Goal: Task Accomplishment & Management: Use online tool/utility

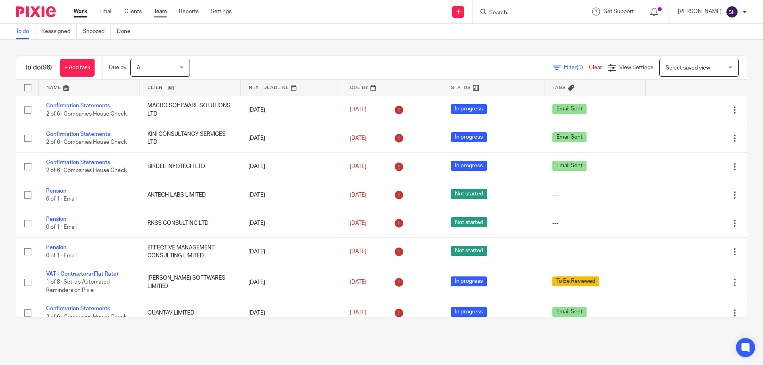
click at [160, 15] on link "Team" at bounding box center [160, 12] width 13 height 8
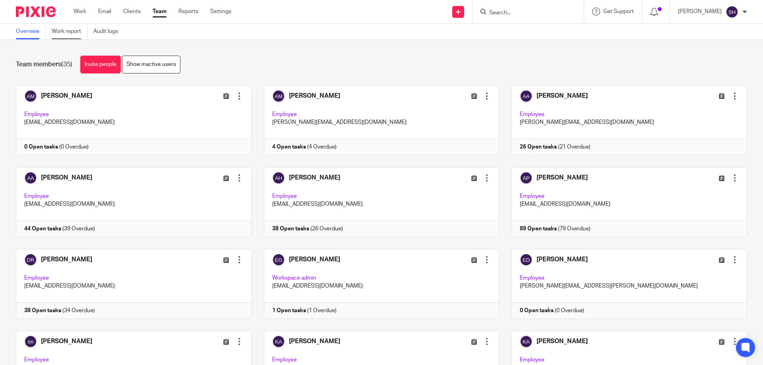
click at [71, 33] on link "Work report" at bounding box center [70, 31] width 36 height 15
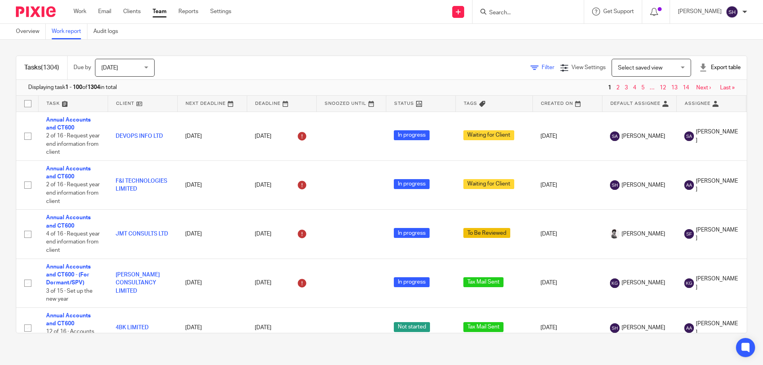
click at [531, 70] on icon at bounding box center [535, 68] width 8 height 8
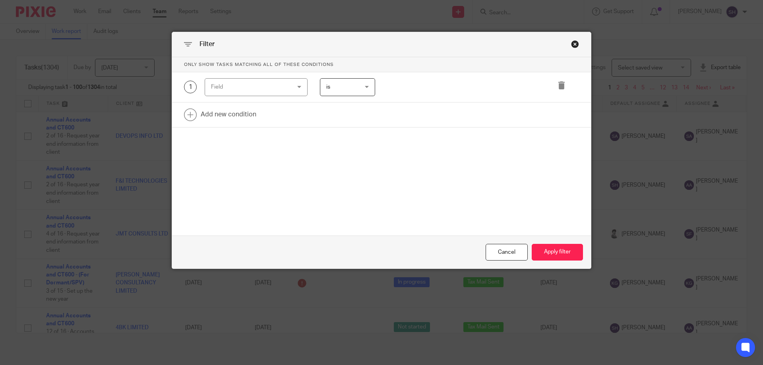
click at [284, 88] on div "Field" at bounding box center [249, 87] width 77 height 17
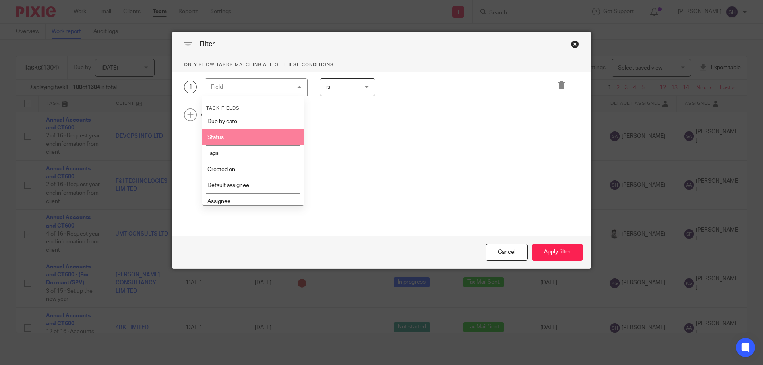
click at [261, 133] on li "Status" at bounding box center [253, 138] width 102 height 16
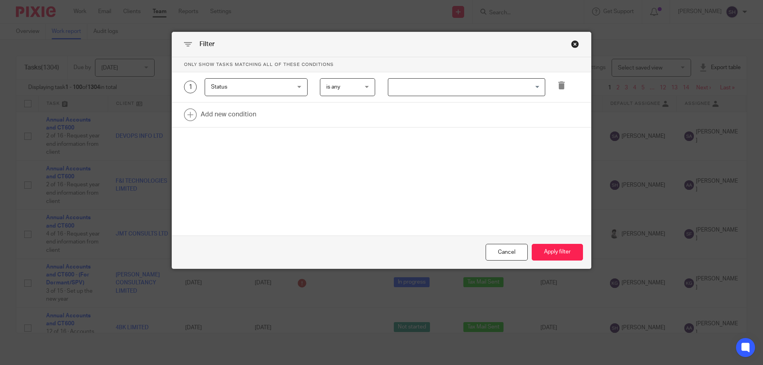
click at [364, 88] on div "is any is any" at bounding box center [348, 87] width 56 height 18
click at [245, 91] on span "Status" at bounding box center [249, 87] width 77 height 17
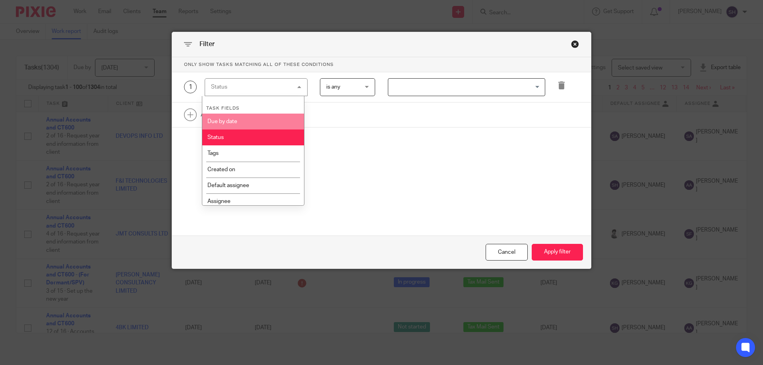
click at [393, 130] on div "Only show tasks matching all of these conditions 1 Status Status Task fields Du…" at bounding box center [381, 119] width 419 height 124
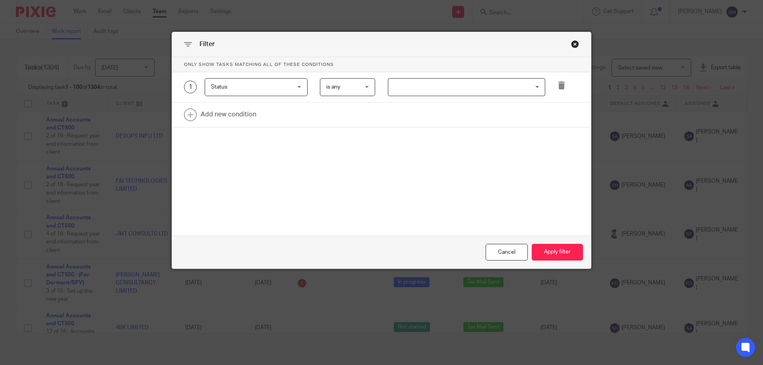
click at [442, 91] on input "Search for option" at bounding box center [464, 87] width 151 height 14
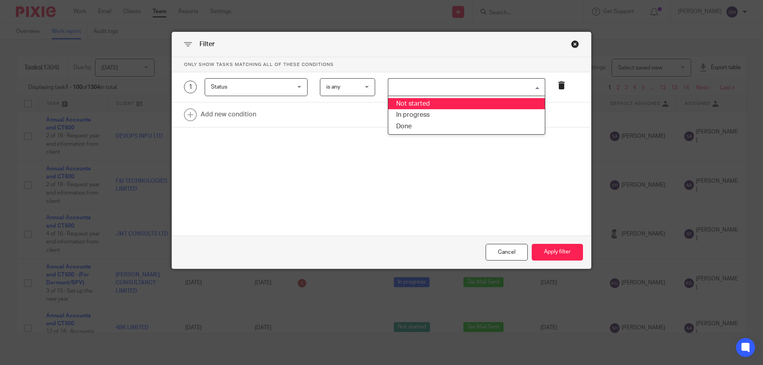
click at [558, 84] on icon at bounding box center [562, 85] width 8 height 8
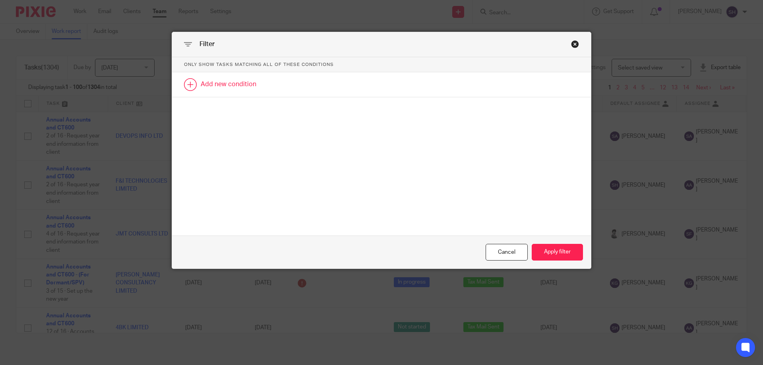
click at [252, 90] on link at bounding box center [381, 84] width 419 height 25
click at [248, 90] on div "Field" at bounding box center [249, 87] width 77 height 17
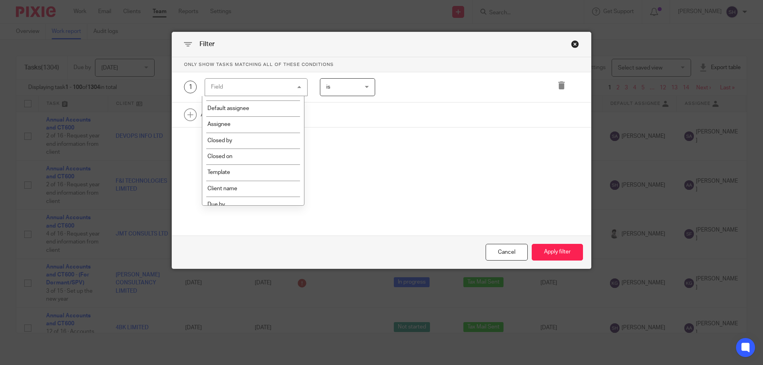
scroll to position [79, 0]
click at [248, 166] on li "Template" at bounding box center [253, 170] width 102 height 16
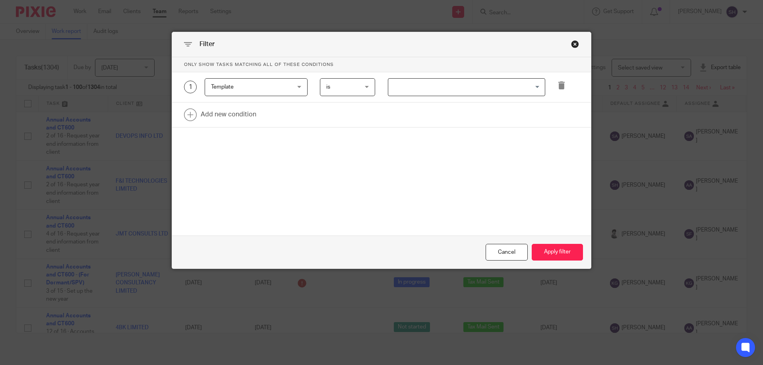
click at [409, 87] on input "Search for option" at bounding box center [464, 87] width 151 height 14
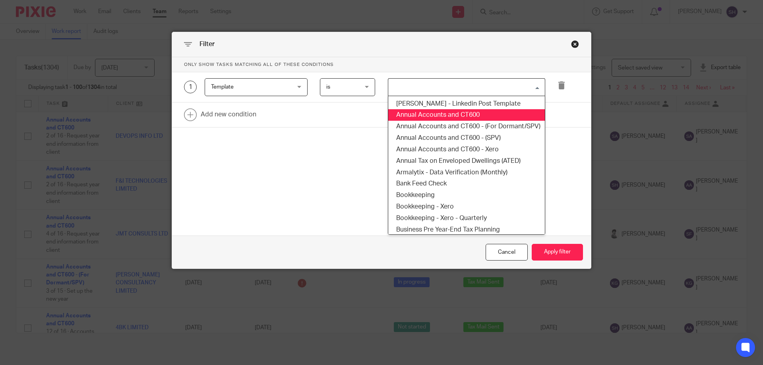
click at [449, 117] on li "Annual Accounts and CT600" at bounding box center [466, 115] width 157 height 12
click at [511, 95] on div "Annual Accounts and CT600 Loading..." at bounding box center [466, 87] width 157 height 18
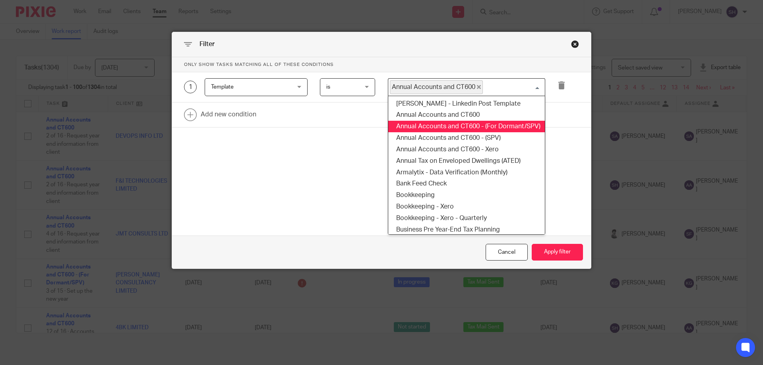
click at [501, 128] on li "Annual Accounts and CT600 - (For Dormant/SPV)" at bounding box center [466, 127] width 157 height 12
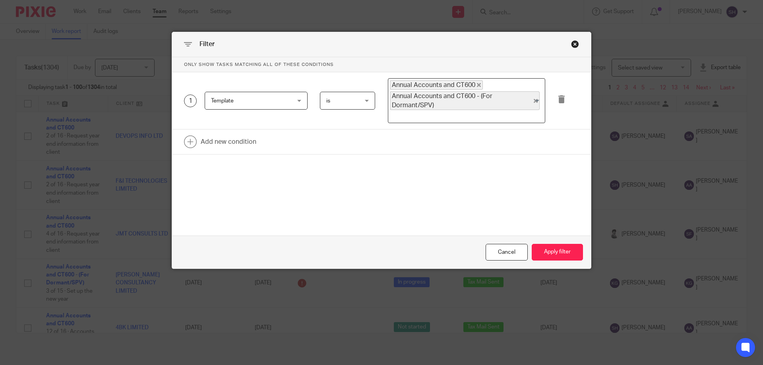
click at [507, 114] on input "Search for option" at bounding box center [464, 117] width 151 height 10
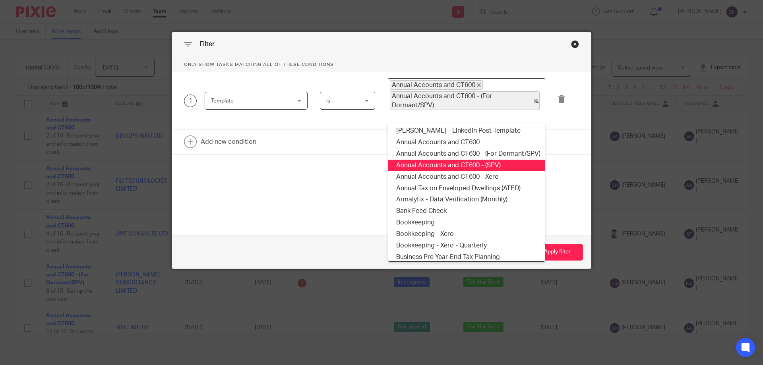
click at [483, 165] on li "Annual Accounts and CT600 - (SPV)" at bounding box center [466, 166] width 157 height 12
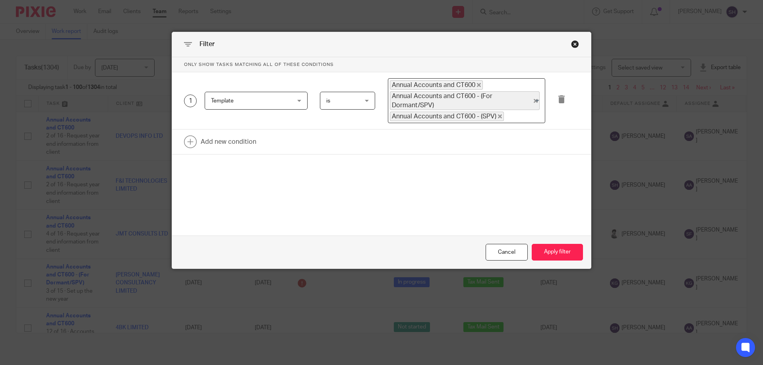
click at [509, 116] on input "Search for option" at bounding box center [523, 117] width 36 height 10
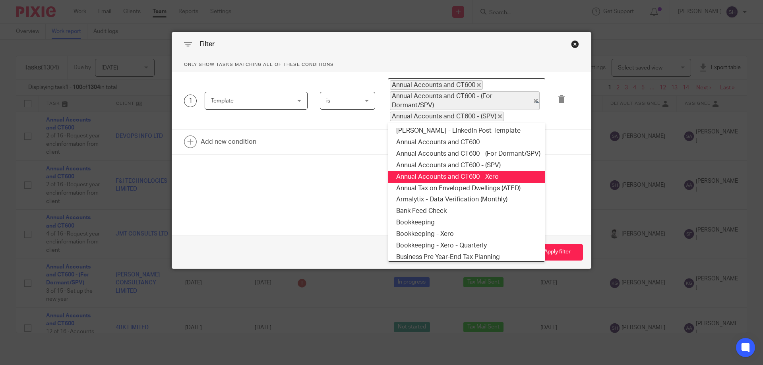
click at [509, 179] on li "Annual Accounts and CT600 - Xero" at bounding box center [466, 177] width 157 height 12
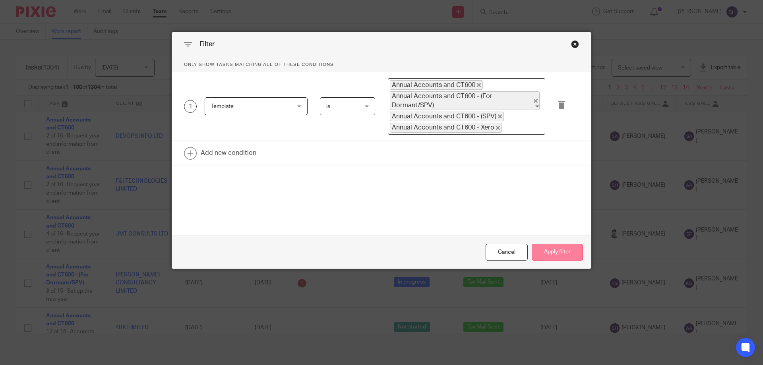
click at [564, 256] on button "Apply filter" at bounding box center [557, 252] width 51 height 17
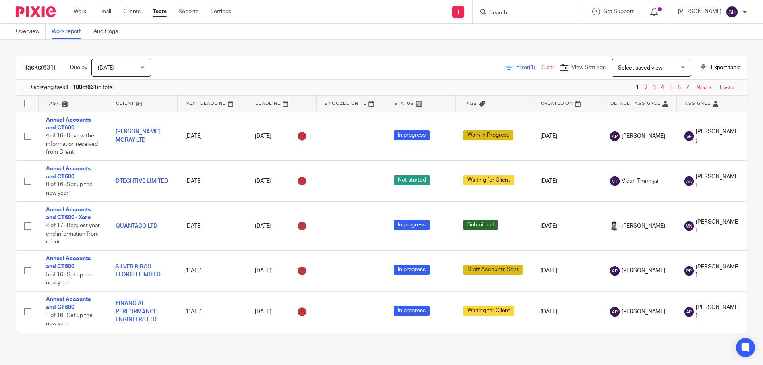
click at [699, 68] on div "Export table" at bounding box center [720, 68] width 42 height 8
click at [693, 81] on li "CSV format" at bounding box center [700, 86] width 46 height 12
click at [692, 82] on li "CSV format" at bounding box center [700, 86] width 46 height 12
click at [699, 66] on div "Export table" at bounding box center [720, 68] width 42 height 8
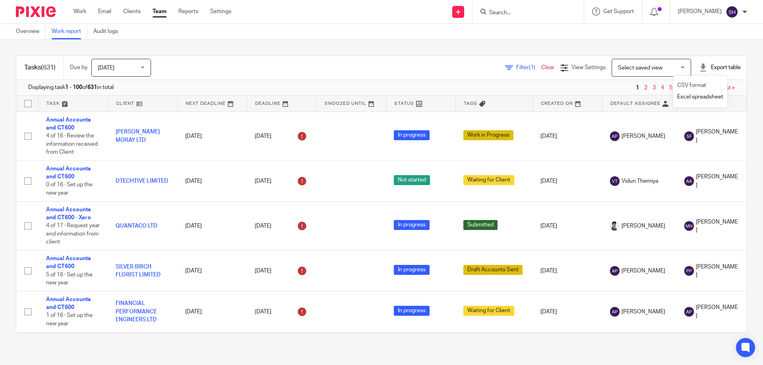
click at [690, 83] on link "CSV format" at bounding box center [691, 86] width 29 height 6
click at [699, 67] on div "Export table" at bounding box center [720, 68] width 42 height 8
click at [688, 82] on li "CSV format" at bounding box center [700, 86] width 46 height 12
click at [687, 84] on link "CSV format" at bounding box center [691, 86] width 29 height 6
